Goal: Task Accomplishment & Management: Complete application form

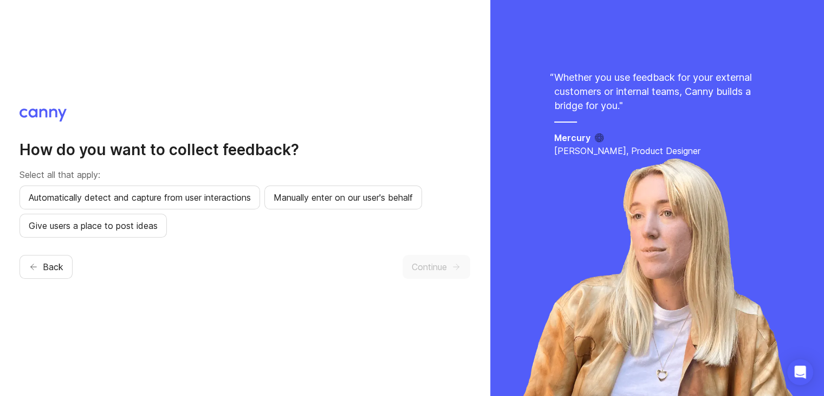
drag, startPoint x: 141, startPoint y: 254, endPoint x: 75, endPoint y: 262, distance: 66.6
click at [75, 262] on div "How do you want to collect feedback? Select all that apply: Automatically detec…" at bounding box center [245, 197] width 451 height 179
click at [46, 261] on span "Back" at bounding box center [53, 266] width 21 height 13
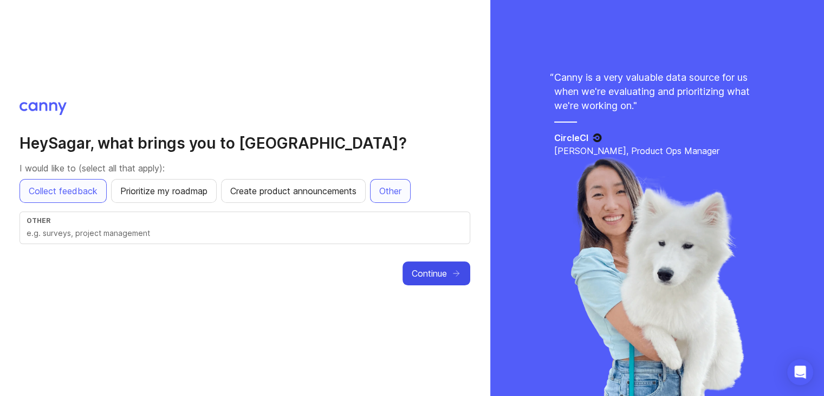
click at [457, 281] on button "Continue" at bounding box center [437, 273] width 68 height 24
